Goal: Complete application form: Complete application form

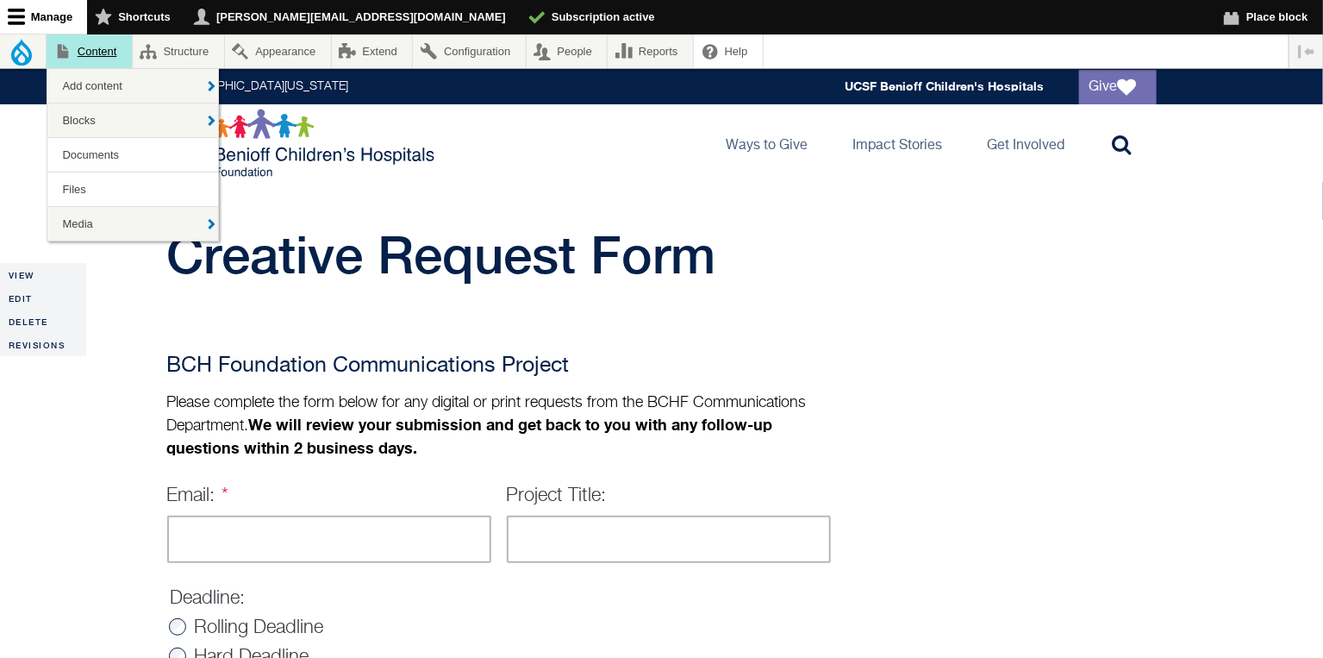
click at [107, 46] on link "Content" at bounding box center [89, 51] width 85 height 34
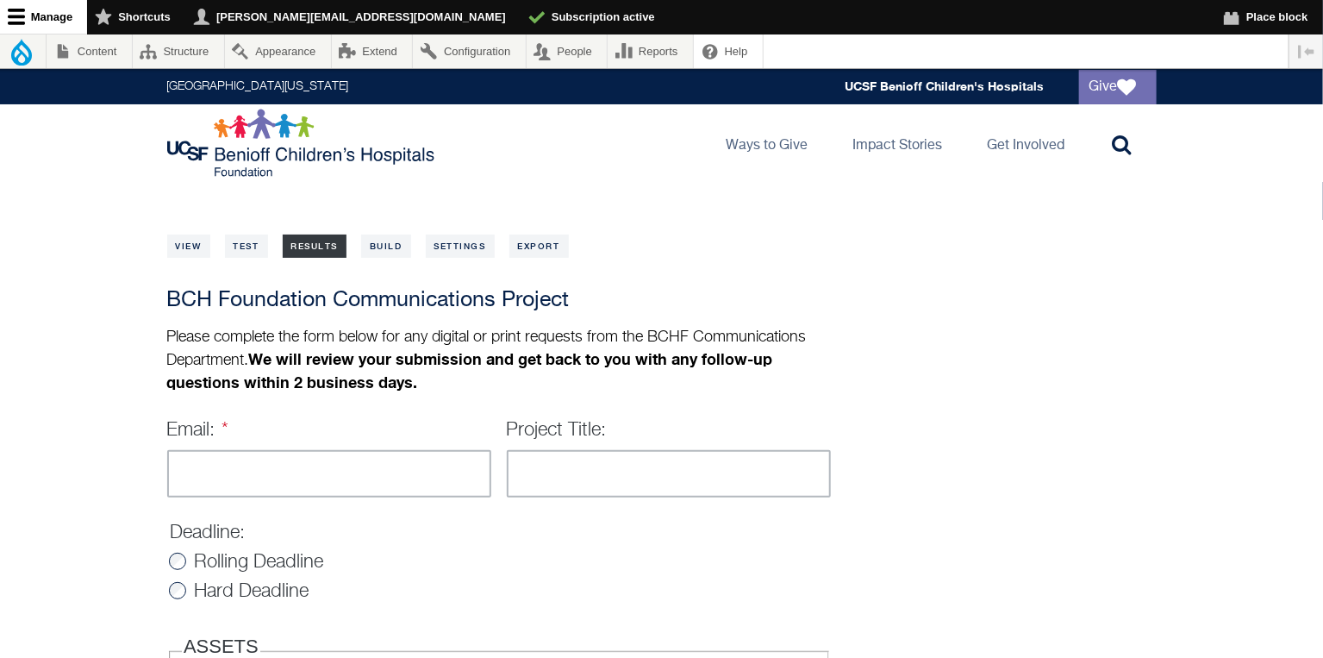
click at [320, 245] on link "Results" at bounding box center [315, 245] width 65 height 23
